Goal: Task Accomplishment & Management: Use online tool/utility

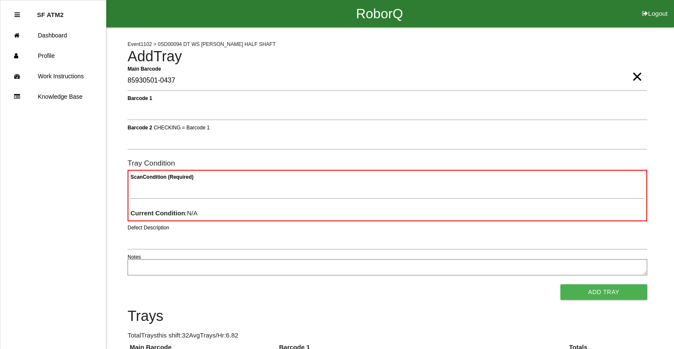
type Barcode "85930501-0437"
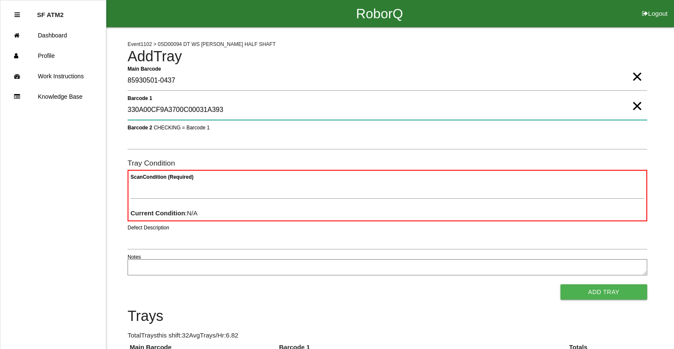
type 1 "330A00CF9A3700C00031A393"
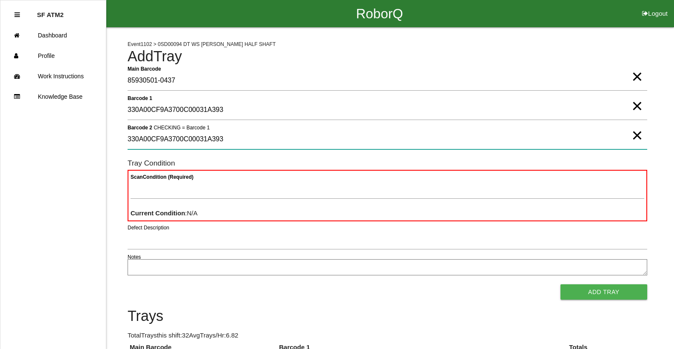
type 2 "330A00CF9A3700C00031A393"
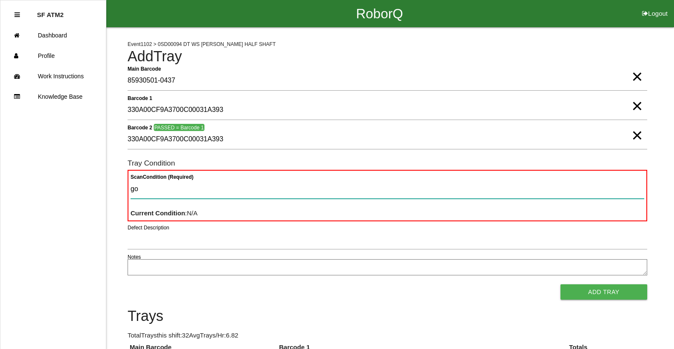
type Condition "goo"
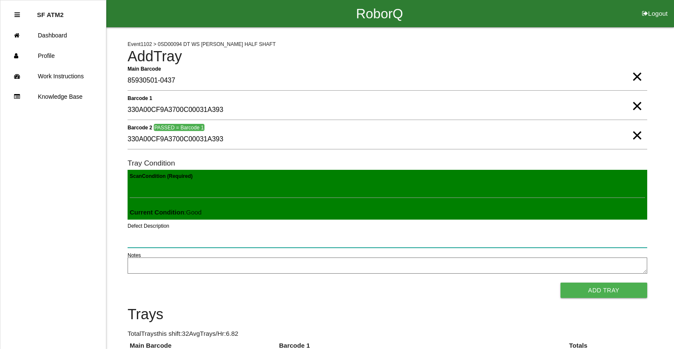
click at [560, 282] on button "Add Tray" at bounding box center [603, 289] width 87 height 15
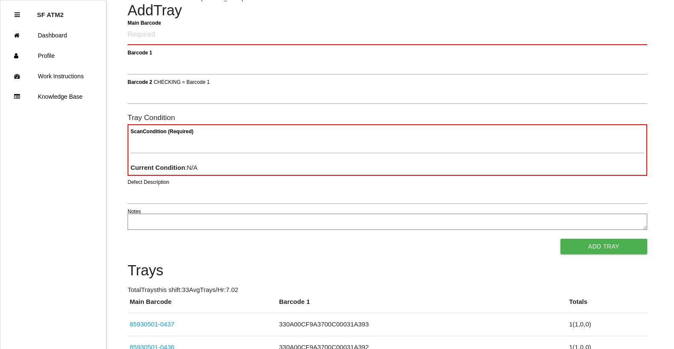
scroll to position [51, 0]
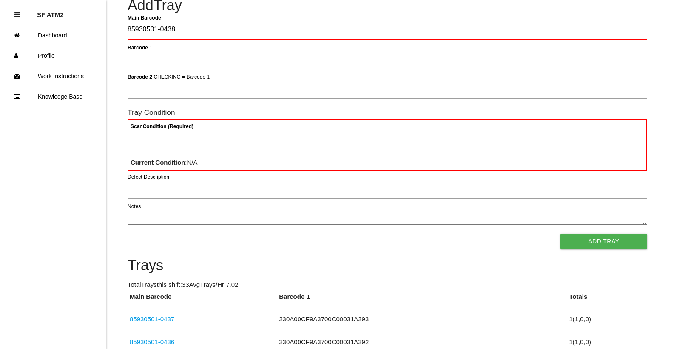
type Barcode "85930501-0438"
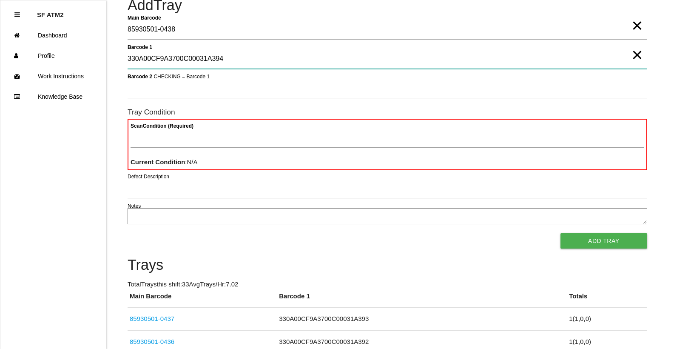
type 1 "330A00CF9A3700C00031A394"
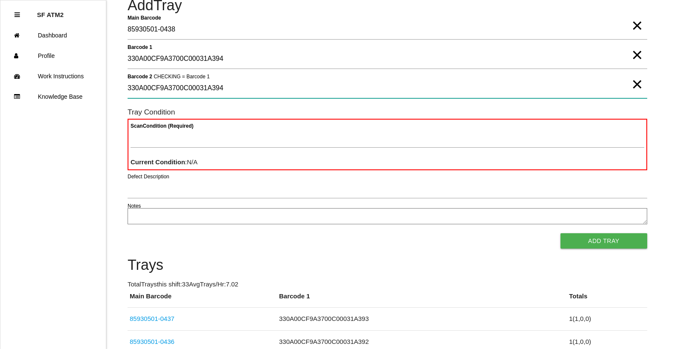
type 2 "330A00CF9A3700C00031A394"
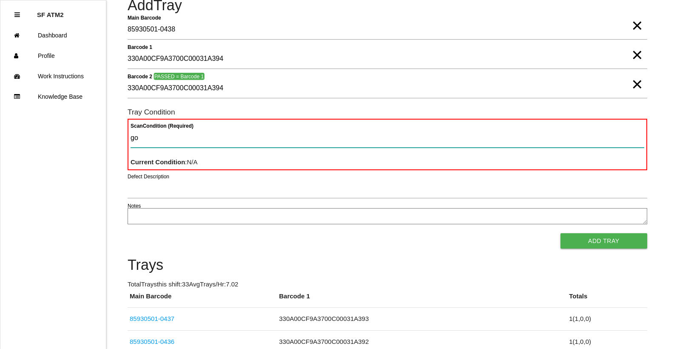
type Condition "goo"
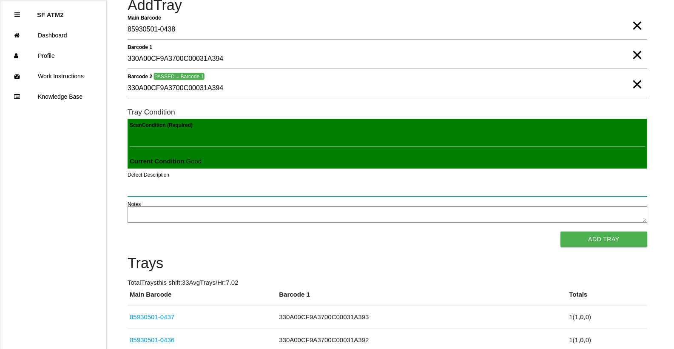
click at [560, 231] on button "Add Tray" at bounding box center [603, 238] width 87 height 15
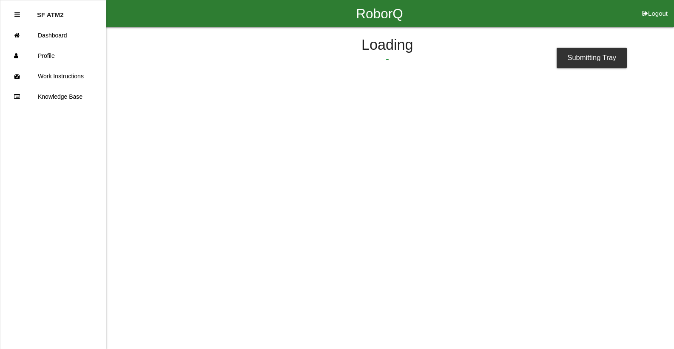
scroll to position [0, 0]
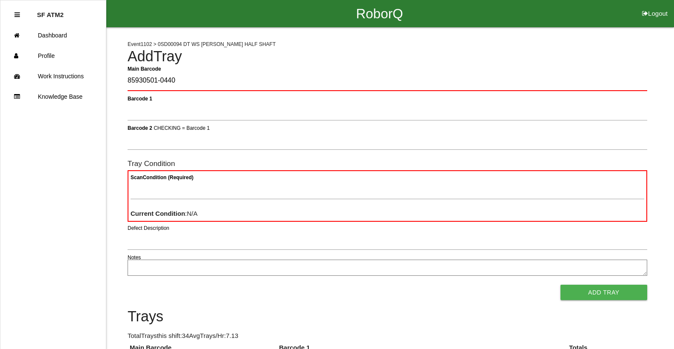
type Barcode "85930501-0440"
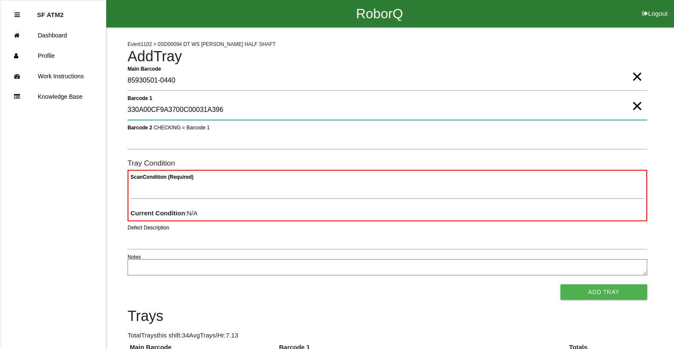
type 1 "330A00CF9A3700C00031A396"
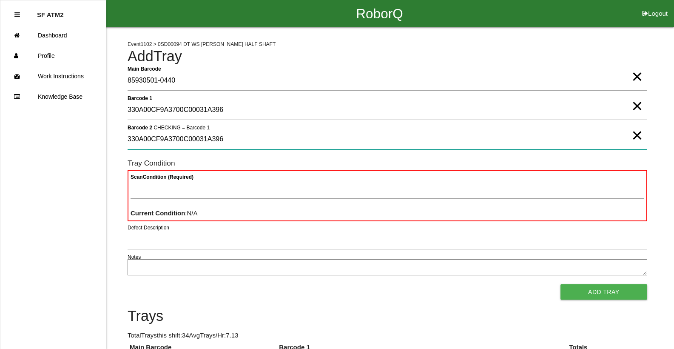
type 2 "330A00CF9A3700C00031A396"
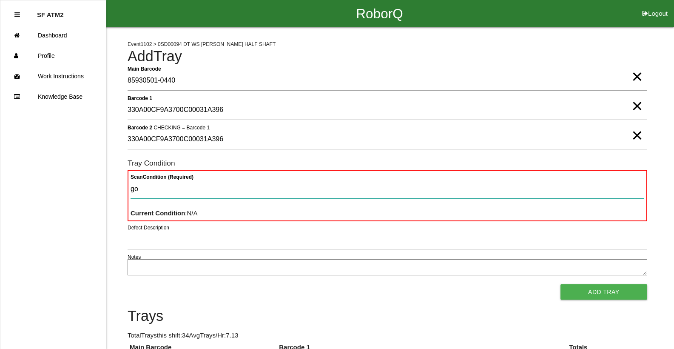
type Condition "goo"
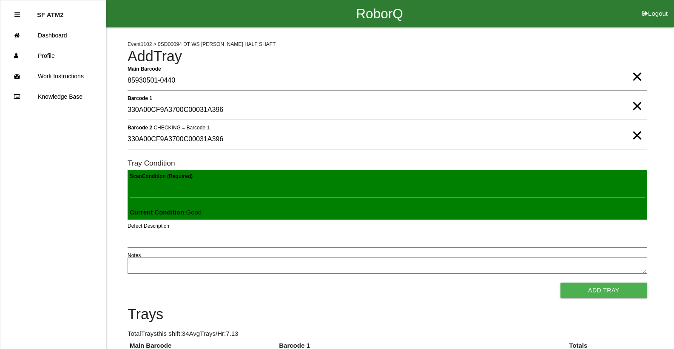
click at [560, 282] on button "Add Tray" at bounding box center [603, 289] width 87 height 15
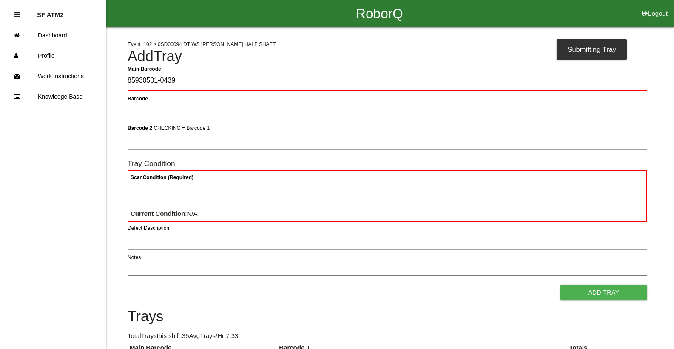
type Barcode "85930501-0439"
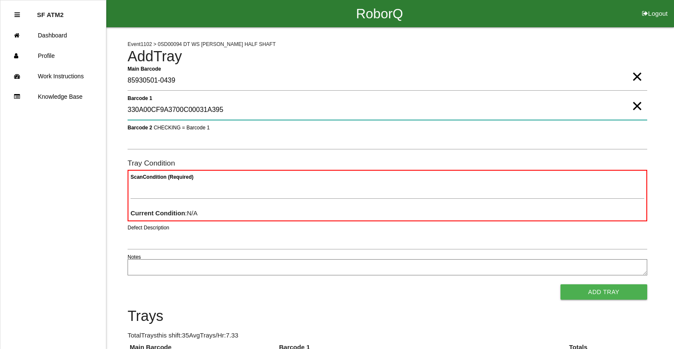
type 1 "330A00CF9A3700C00031A395"
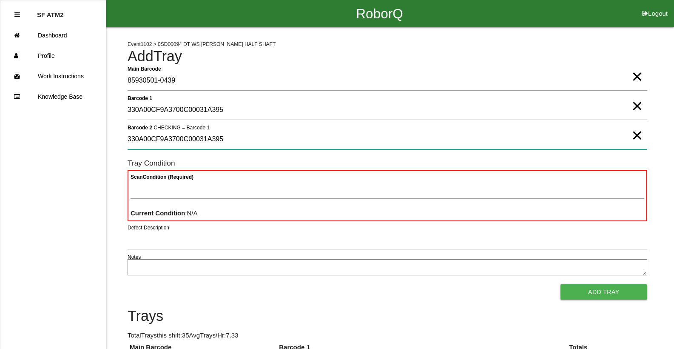
type 2 "330A00CF9A3700C00031A395"
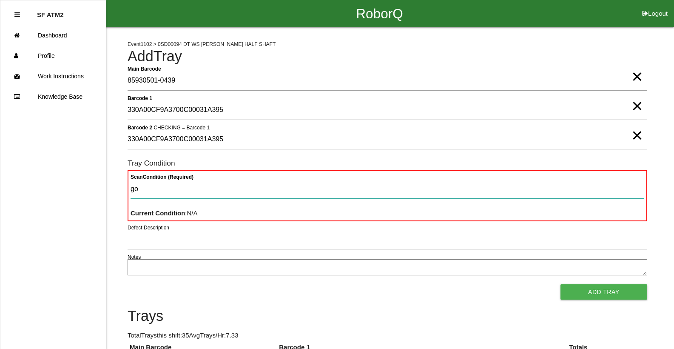
type Condition "goo"
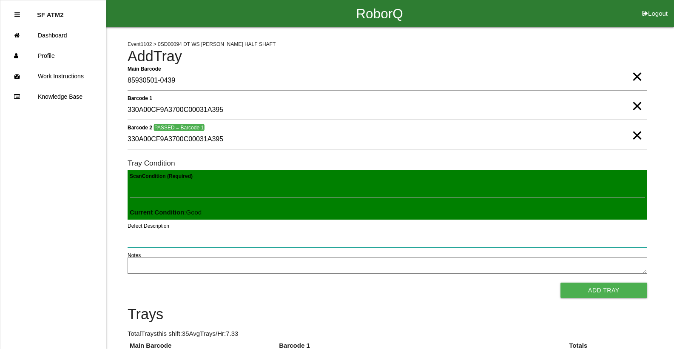
click at [560, 282] on button "Add Tray" at bounding box center [603, 289] width 87 height 15
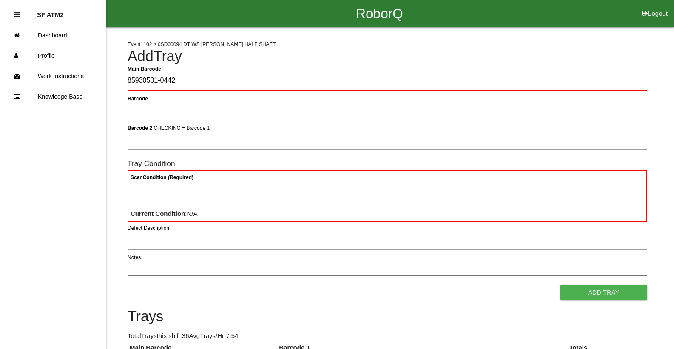
type Barcode "85930501-0442"
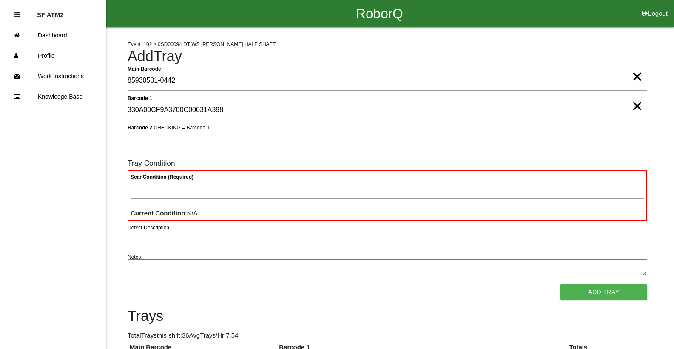
type 1 "330A00CF9A3700C00031A398"
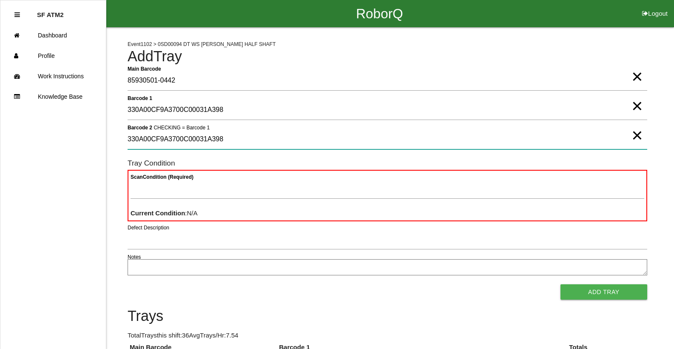
type 2 "330A00CF9A3700C00031A398"
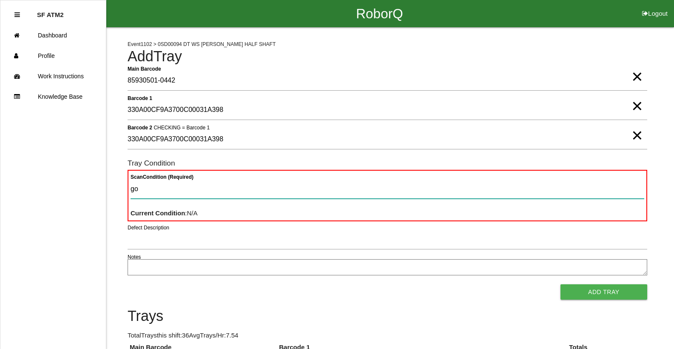
type Condition "goo"
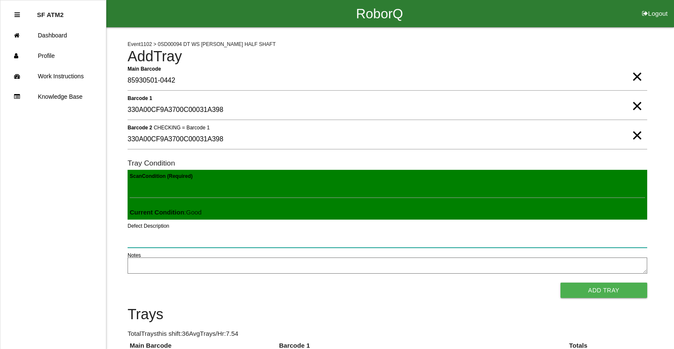
click at [560, 282] on button "Add Tray" at bounding box center [603, 289] width 87 height 15
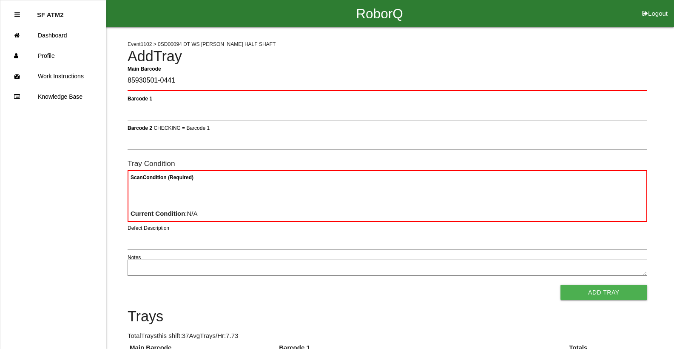
type Barcode "85930501-0441"
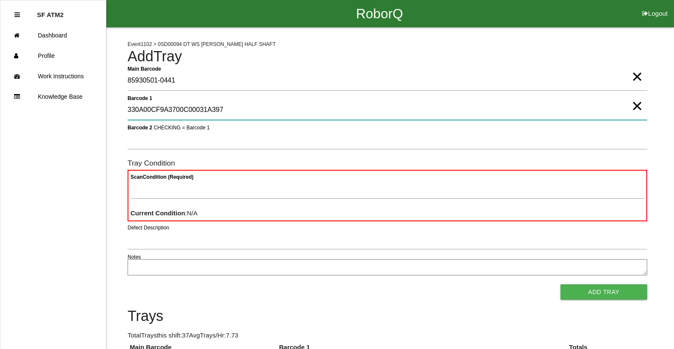
type 1 "330A00CF9A3700C00031A397"
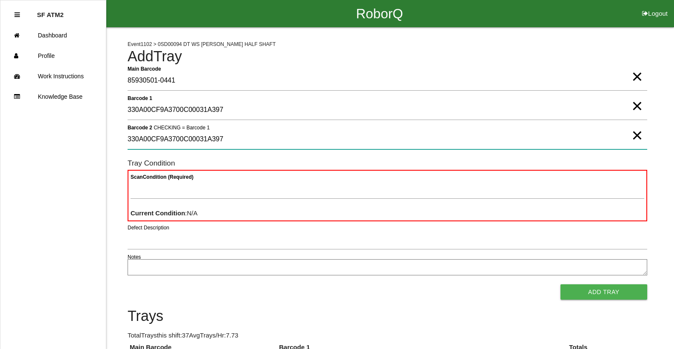
type 2 "330A00CF9A3700C00031A397"
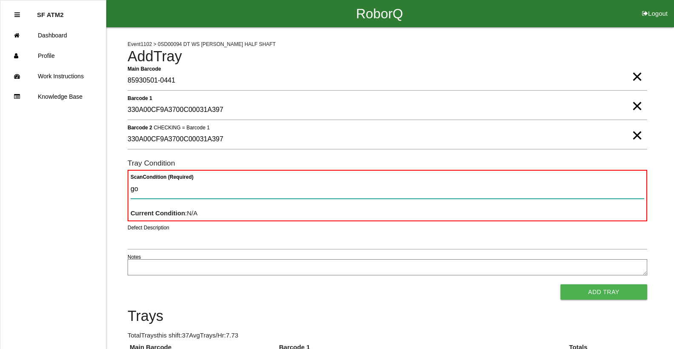
type Condition "goo"
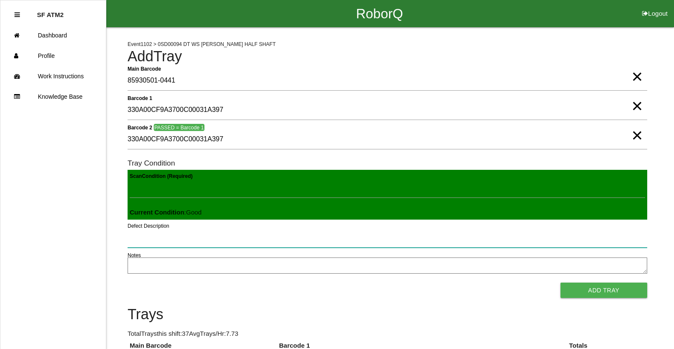
click at [560, 282] on button "Add Tray" at bounding box center [603, 289] width 87 height 15
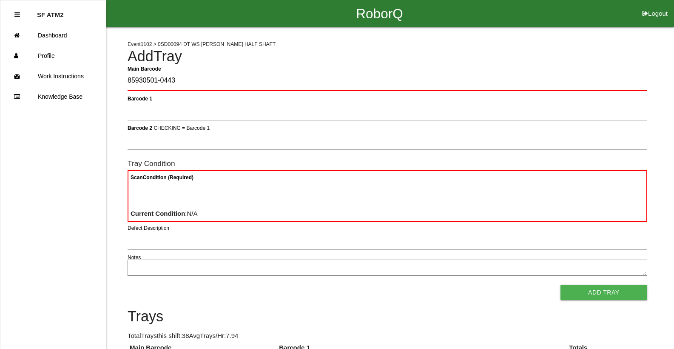
type Barcode "85930501-0443"
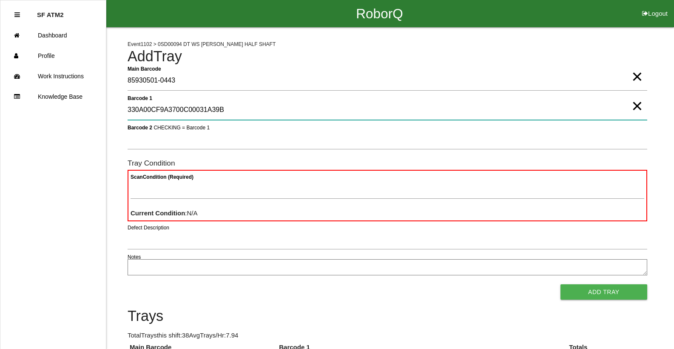
type 1 "330A00CF9A3700C00031A39B"
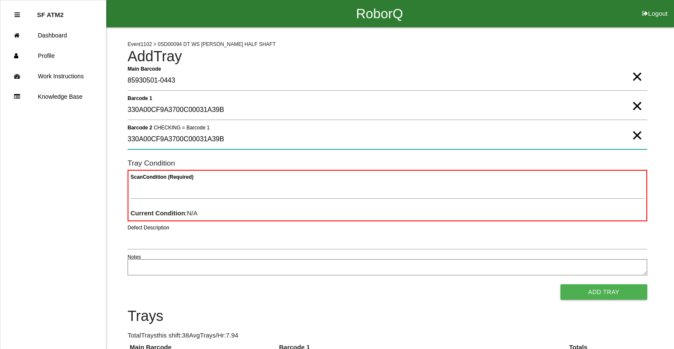
type 2 "330A00CF9A3700C00031A39B"
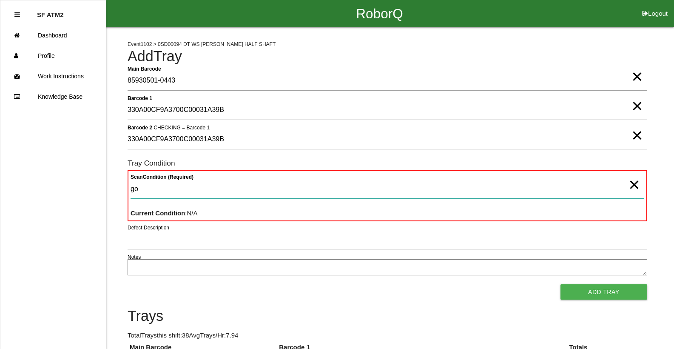
type Condition "goo"
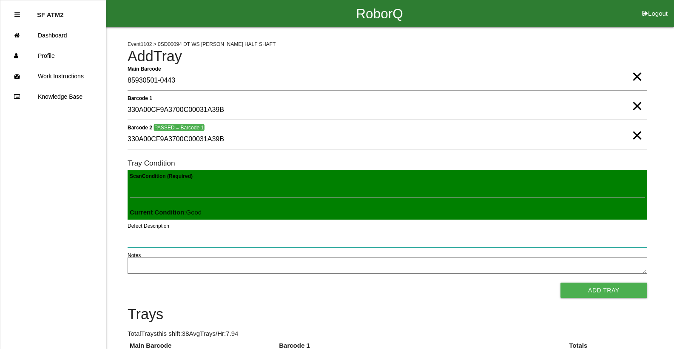
click at [560, 282] on button "Add Tray" at bounding box center [603, 289] width 87 height 15
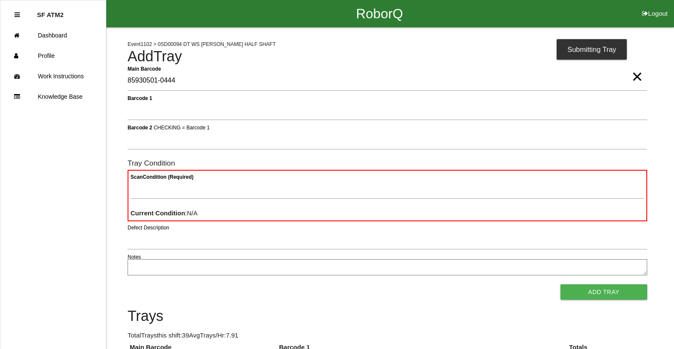
type Barcode "85930501-0444"
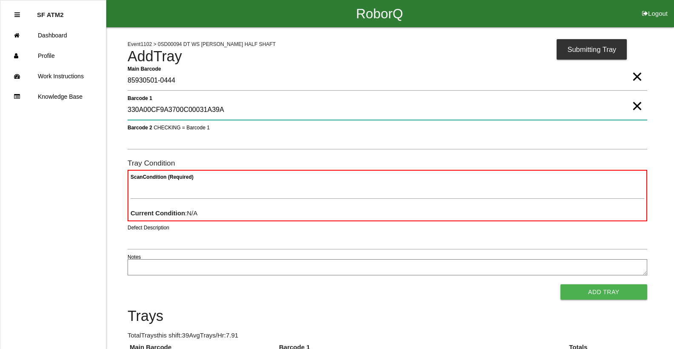
type 1 "330A00CF9A3700C00031A39A"
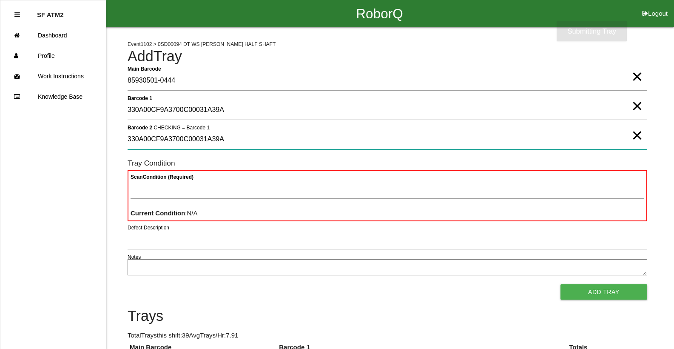
type 2 "330A00CF9A3700C00031A39A"
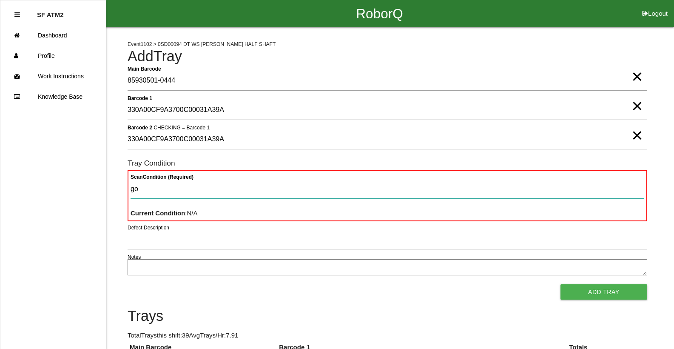
type Condition "goo"
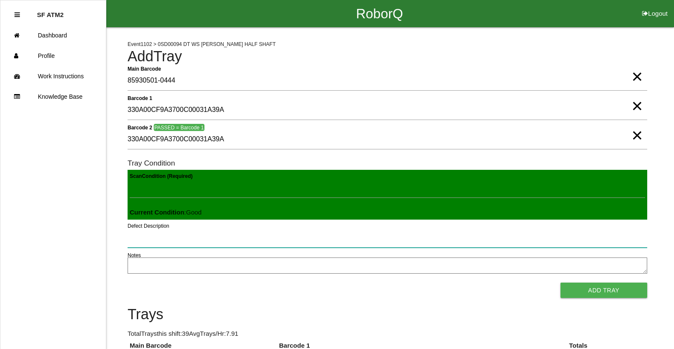
click at [560, 282] on button "Add Tray" at bounding box center [603, 289] width 87 height 15
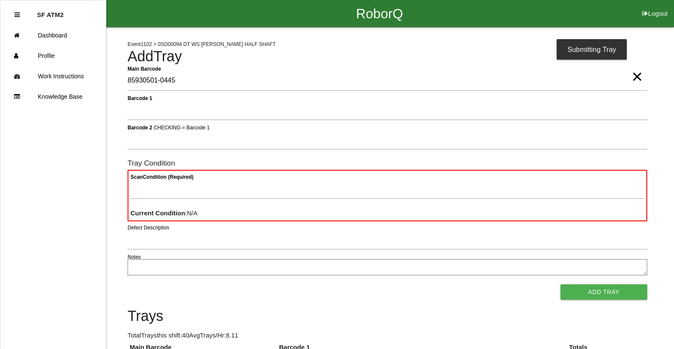
type Barcode "85930501-0445"
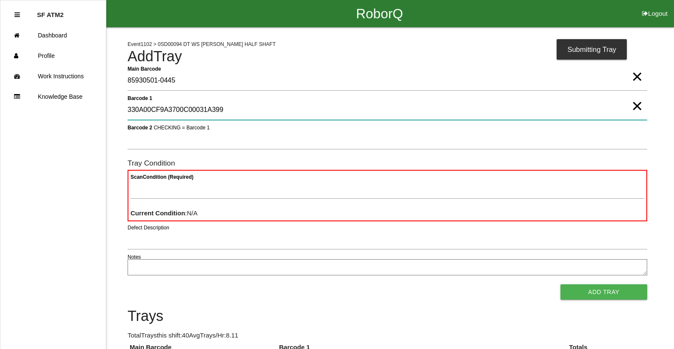
type 1 "330A00CF9A3700C00031A399"
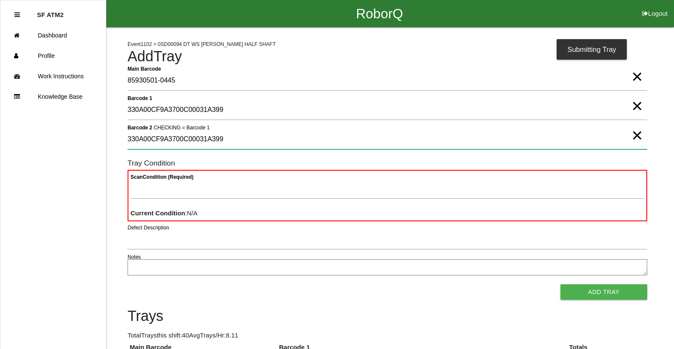
type 2 "330A00CF9A3700C00031A399"
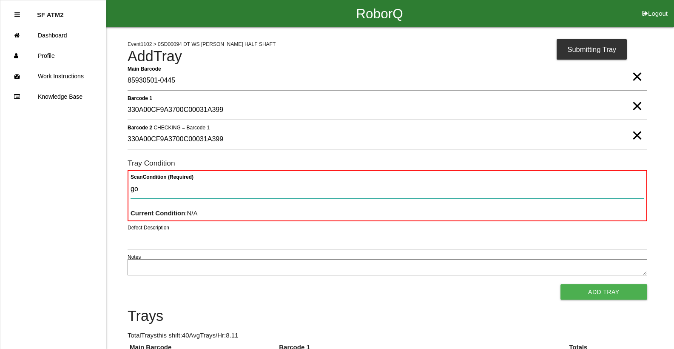
type Condition "goo"
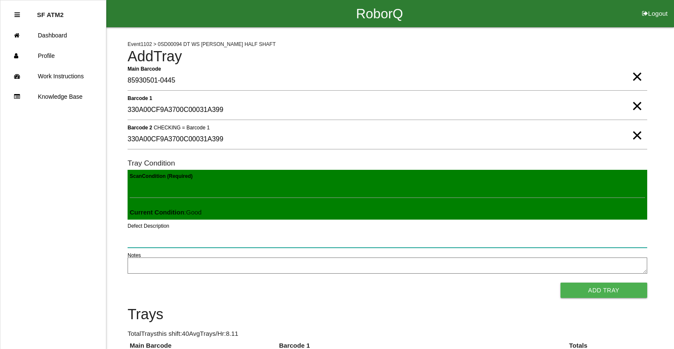
click at [560, 282] on button "Add Tray" at bounding box center [603, 289] width 87 height 15
